Goal: Task Accomplishment & Management: Complete application form

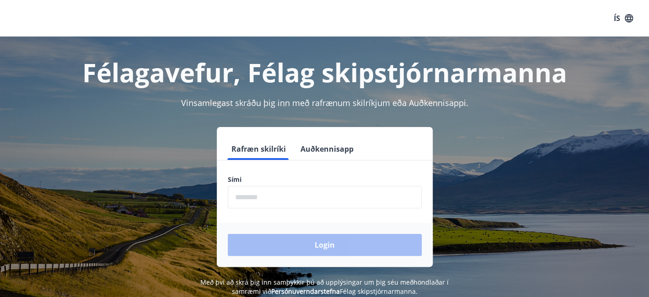
click at [259, 197] on input "phone" at bounding box center [325, 197] width 194 height 22
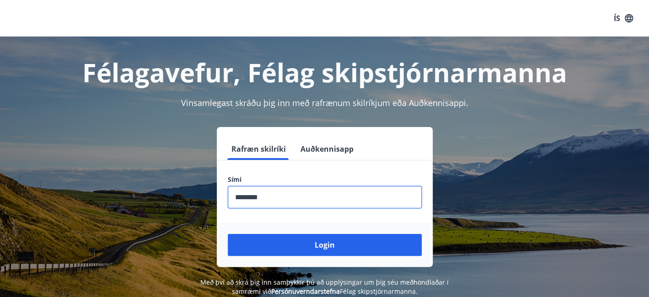
type input "********"
click at [228, 234] on button "Login" at bounding box center [325, 245] width 194 height 22
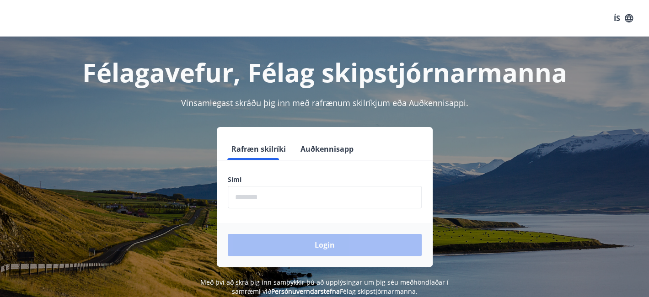
click at [321, 145] on button "Auðkennisapp" at bounding box center [327, 149] width 60 height 22
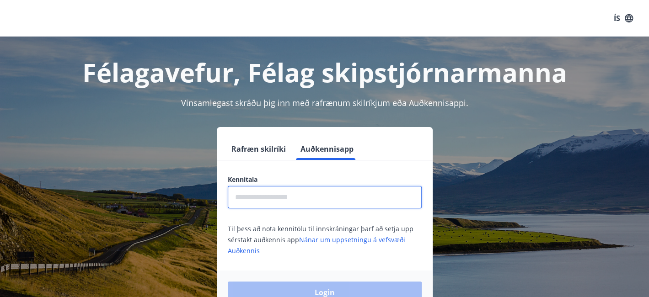
click at [266, 197] on input "text" at bounding box center [325, 197] width 194 height 22
type input "*"
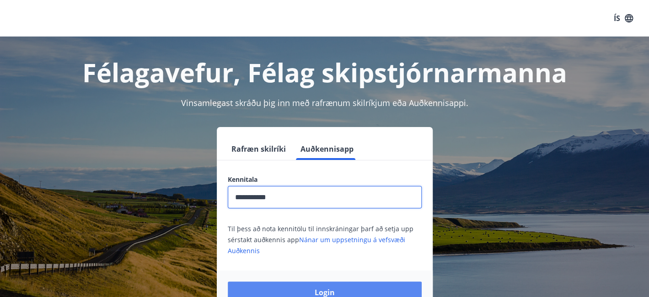
type input "**********"
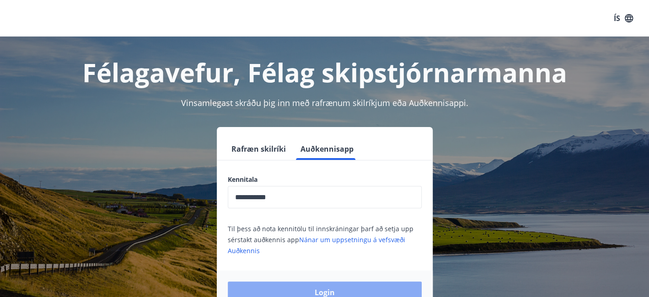
click at [274, 285] on button "Login" at bounding box center [325, 293] width 194 height 22
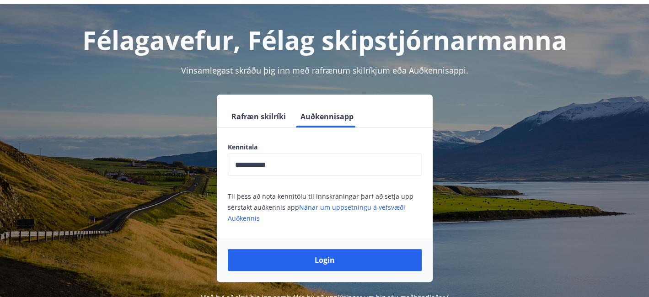
scroll to position [46, 0]
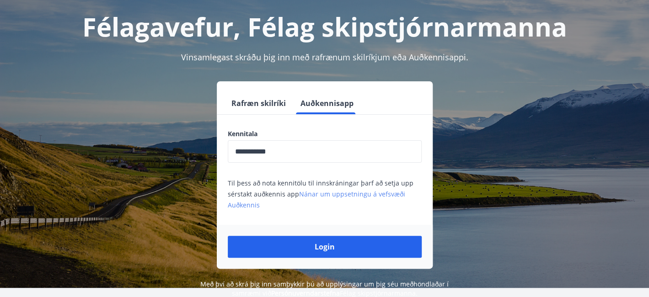
click at [331, 190] on link "Nánar um uppsetningu á vefsvæði Auðkennis" at bounding box center [316, 200] width 177 height 20
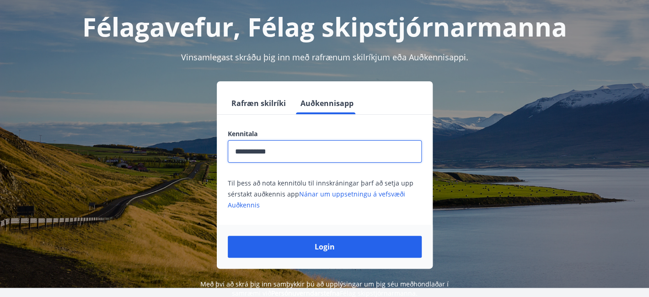
click at [283, 150] on input "**********" at bounding box center [325, 151] width 194 height 22
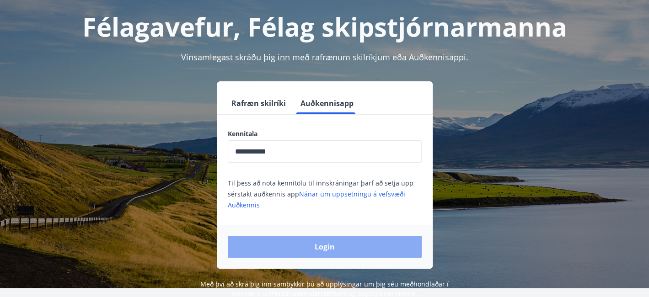
click at [331, 248] on button "Login" at bounding box center [325, 247] width 194 height 22
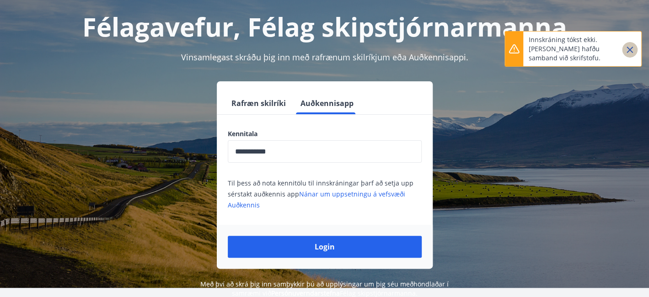
click at [625, 52] on icon "Close" at bounding box center [629, 49] width 11 height 11
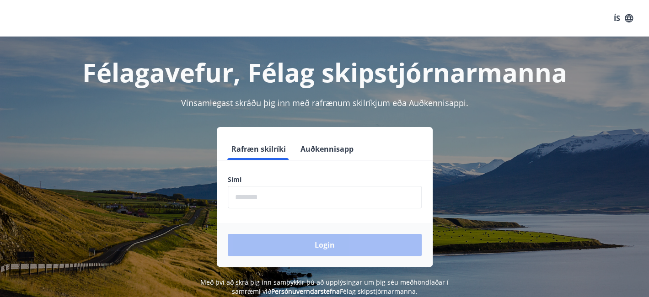
click at [319, 146] on button "Auðkennisapp" at bounding box center [327, 149] width 60 height 22
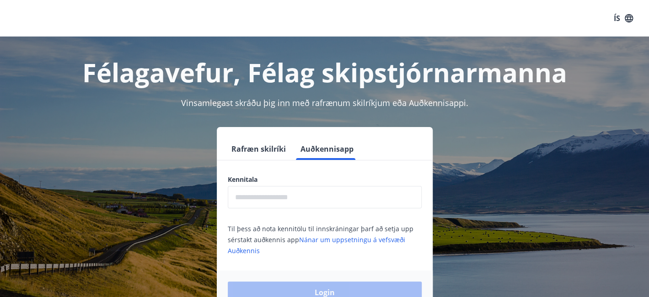
click at [302, 195] on input "text" at bounding box center [325, 197] width 194 height 22
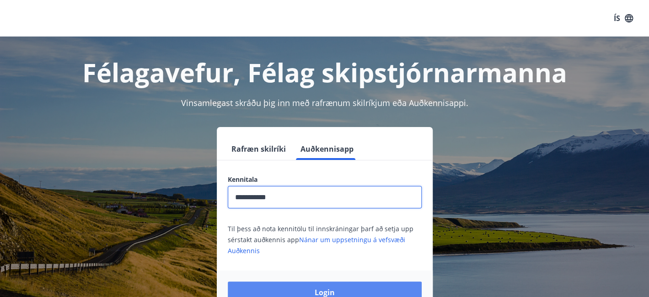
type input "**********"
click at [290, 291] on button "Login" at bounding box center [325, 293] width 194 height 22
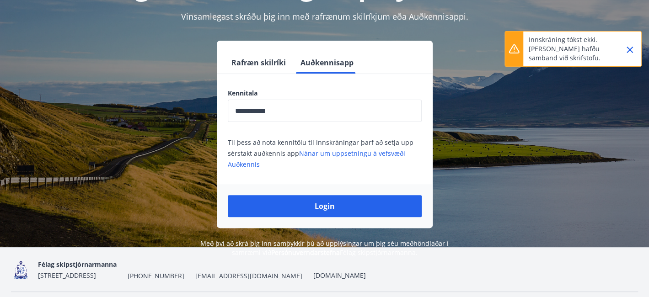
scroll to position [91, 0]
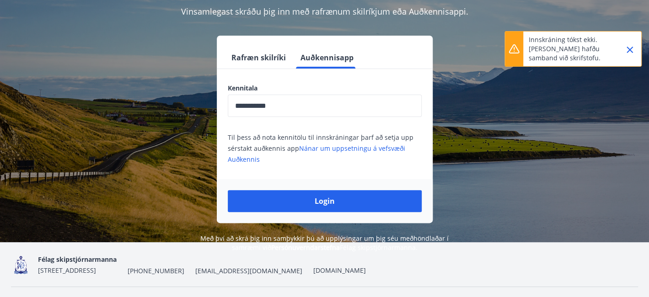
click at [628, 44] on icon "Close" at bounding box center [629, 49] width 11 height 11
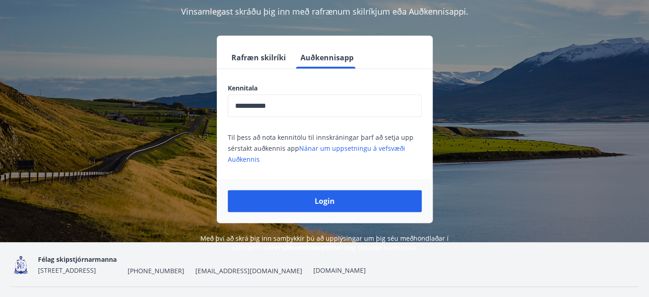
click at [242, 54] on button "Rafræn skilríki" at bounding box center [259, 58] width 62 height 22
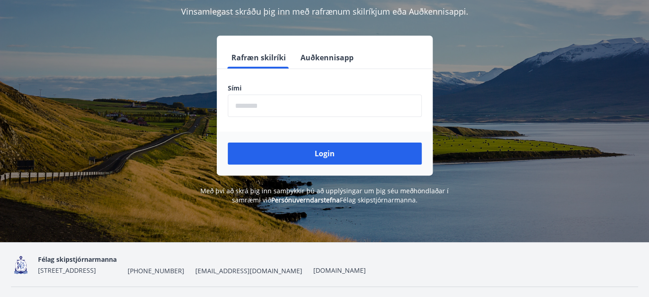
click at [268, 108] on input "phone" at bounding box center [325, 106] width 194 height 22
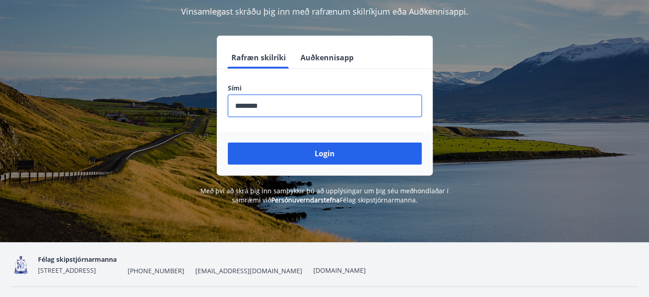
type input "********"
click at [228, 143] on button "Login" at bounding box center [325, 154] width 194 height 22
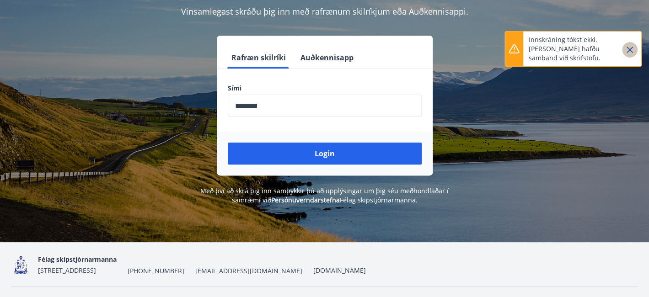
click at [628, 50] on icon "Close" at bounding box center [629, 49] width 11 height 11
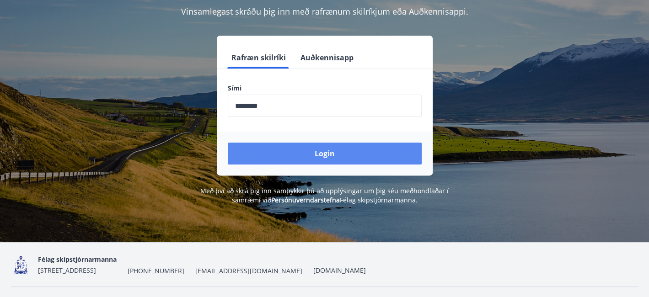
click at [321, 156] on button "Login" at bounding box center [325, 154] width 194 height 22
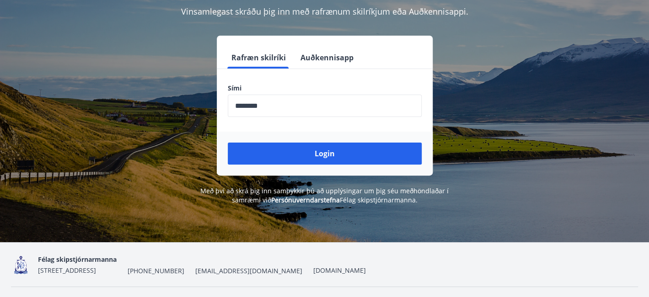
click at [298, 108] on input "phone" at bounding box center [325, 106] width 194 height 22
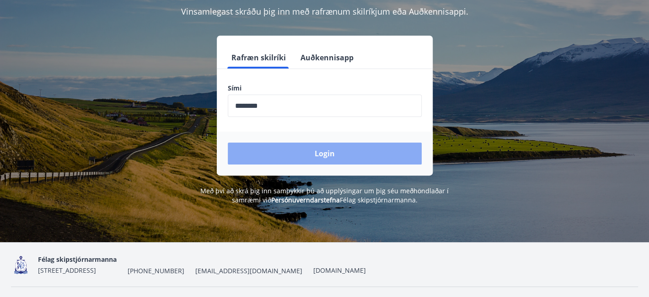
click at [290, 146] on button "Login" at bounding box center [325, 154] width 194 height 22
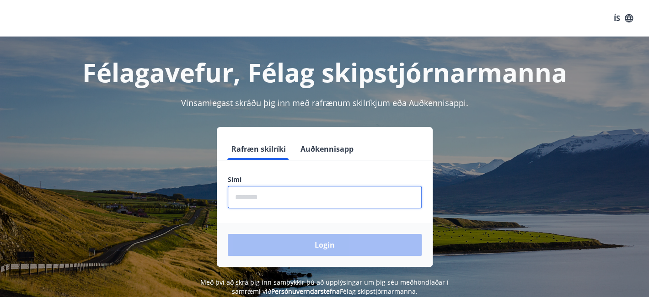
click at [288, 200] on input "phone" at bounding box center [325, 197] width 194 height 22
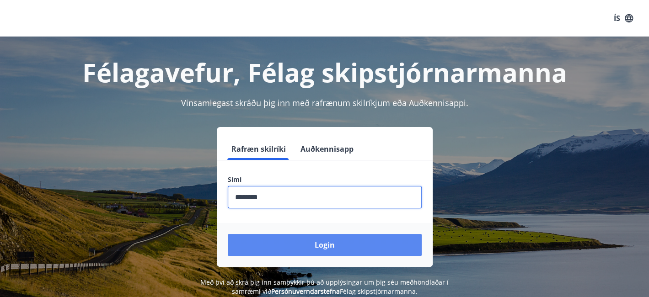
type input "********"
click at [288, 242] on button "Login" at bounding box center [325, 245] width 194 height 22
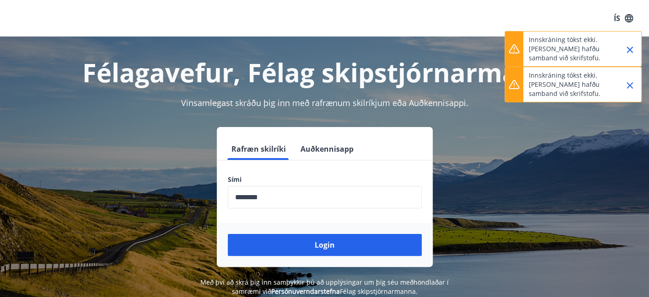
click at [627, 52] on icon "Close" at bounding box center [629, 49] width 11 height 11
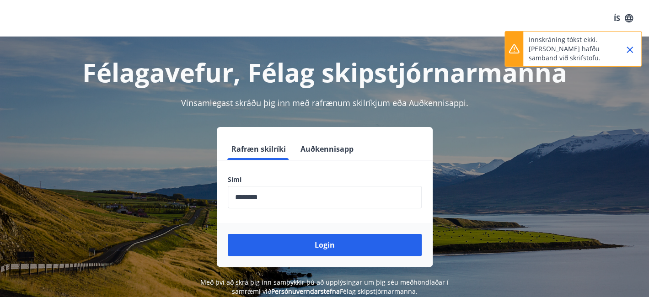
click at [621, 46] on div at bounding box center [626, 49] width 23 height 35
click at [636, 56] on div at bounding box center [626, 49] width 23 height 35
click at [634, 52] on icon "Close" at bounding box center [629, 49] width 11 height 11
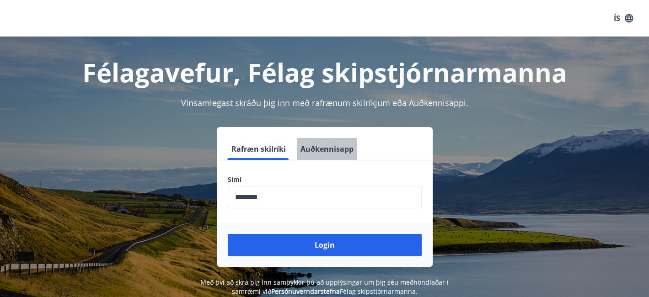
click at [318, 149] on button "Auðkennisapp" at bounding box center [327, 149] width 60 height 22
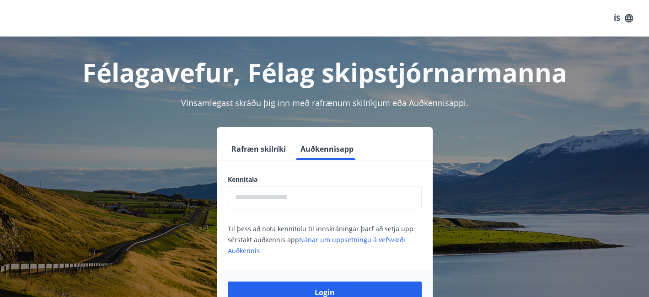
click at [288, 199] on input "text" at bounding box center [325, 197] width 194 height 22
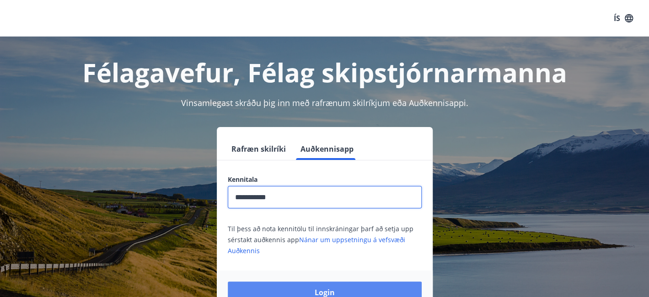
type input "**********"
click at [281, 293] on button "Login" at bounding box center [325, 293] width 194 height 22
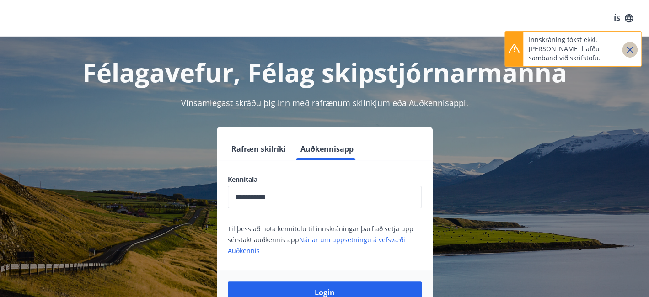
click at [631, 55] on icon "Close" at bounding box center [629, 49] width 11 height 11
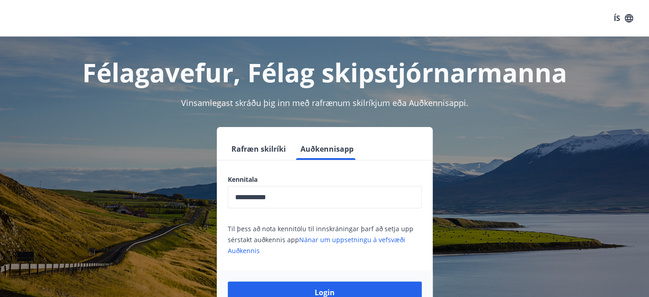
scroll to position [113, 0]
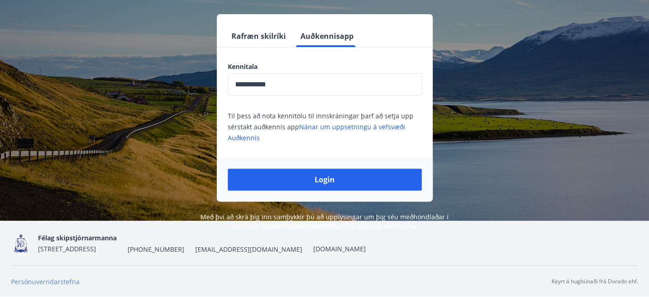
click at [59, 282] on link "Persónuverndarstefna" at bounding box center [45, 282] width 69 height 9
